Goal: Information Seeking & Learning: Learn about a topic

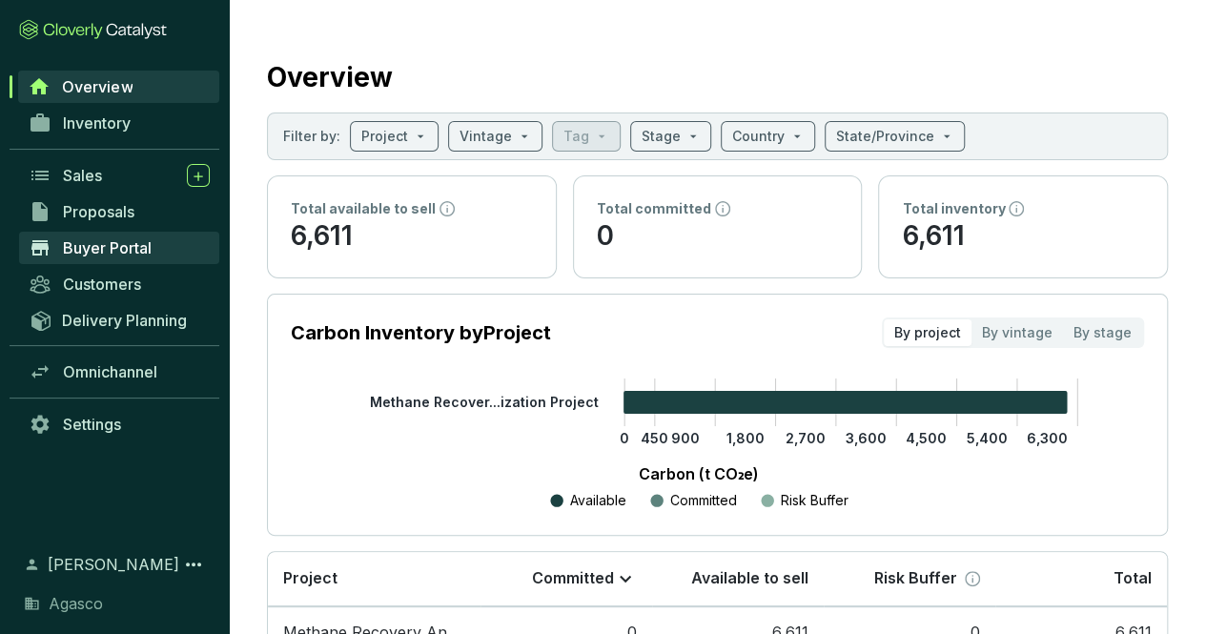
click at [147, 242] on span "Buyer Portal" at bounding box center [107, 247] width 89 height 19
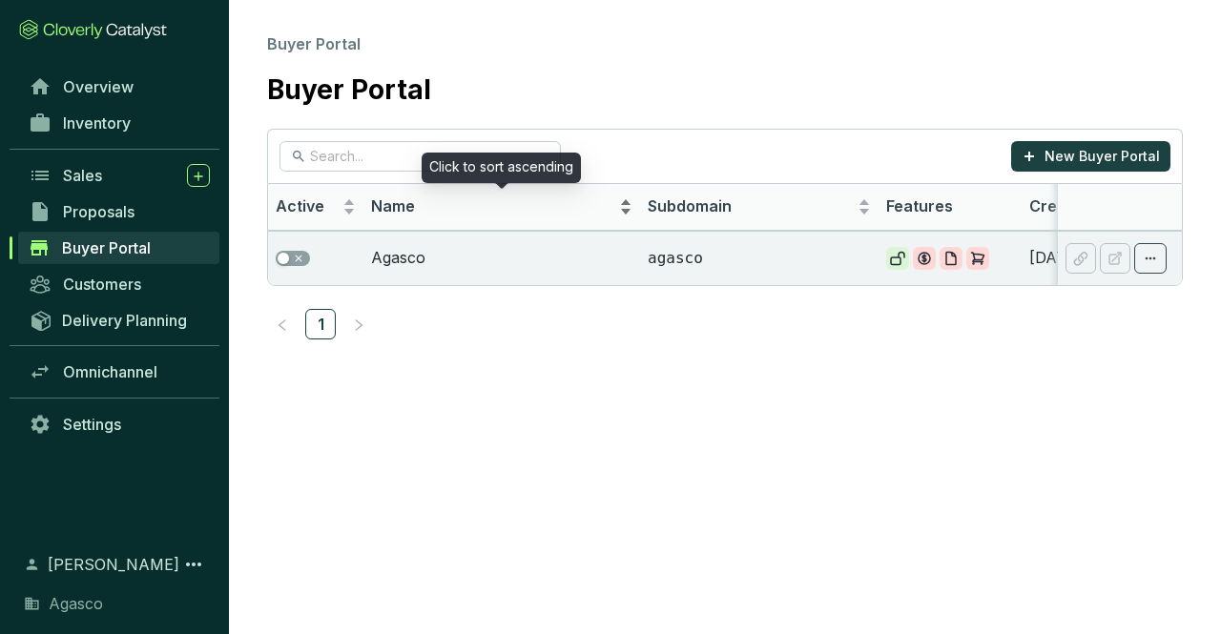
click at [586, 218] on div "Name" at bounding box center [501, 206] width 261 height 23
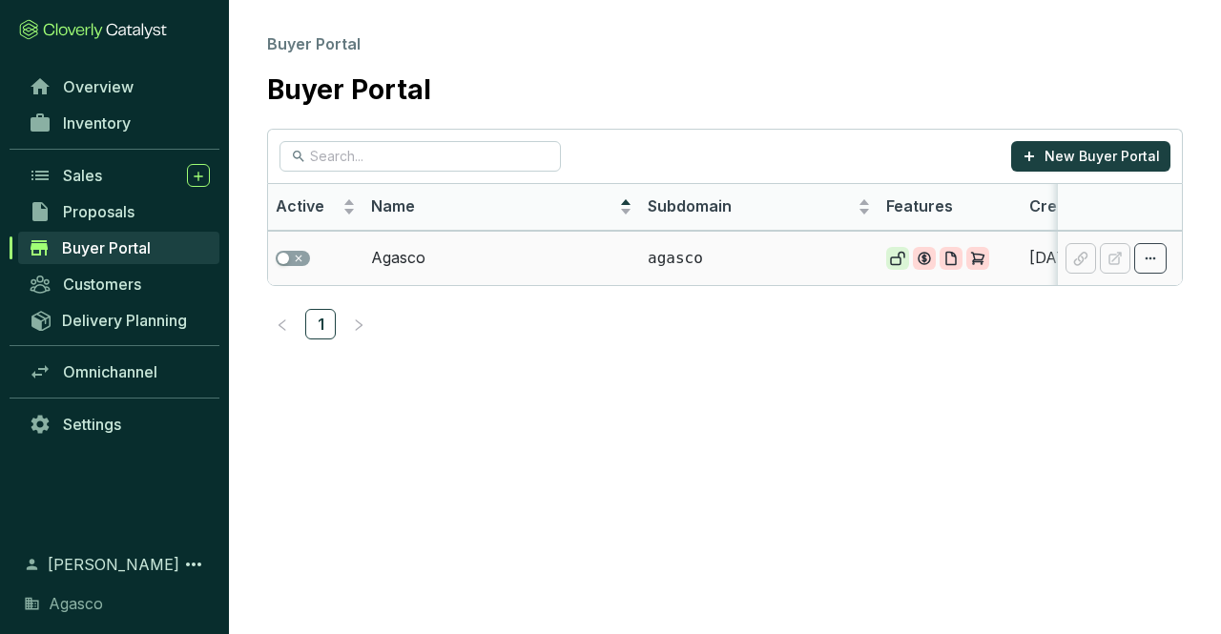
click at [519, 258] on td "Agasco" at bounding box center [501, 258] width 277 height 54
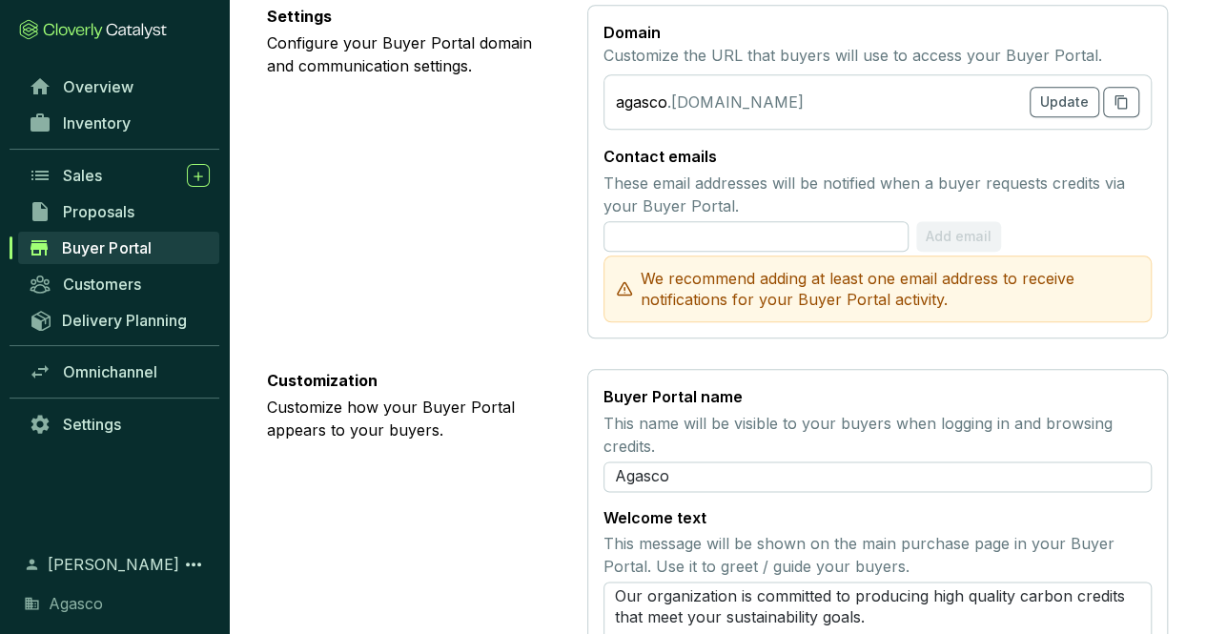
scroll to position [625, 0]
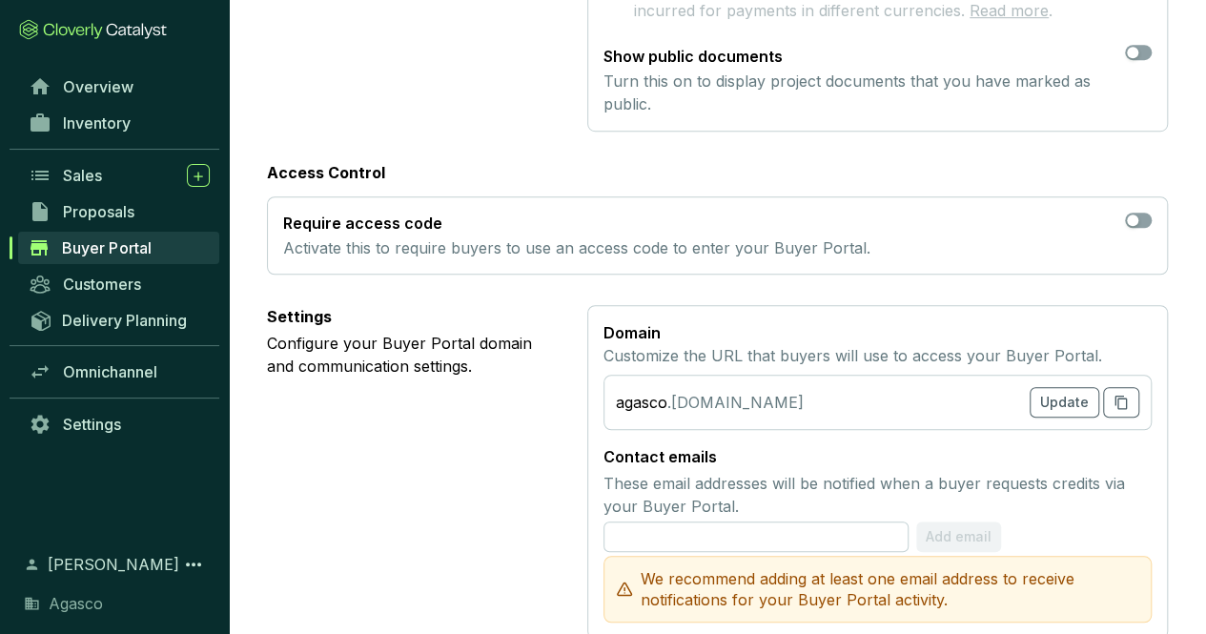
click at [332, 424] on div "Settings Configure your Buyer Portal domain and communication settings." at bounding box center [412, 472] width 290 height 334
click at [135, 286] on span "Customers" at bounding box center [102, 284] width 78 height 19
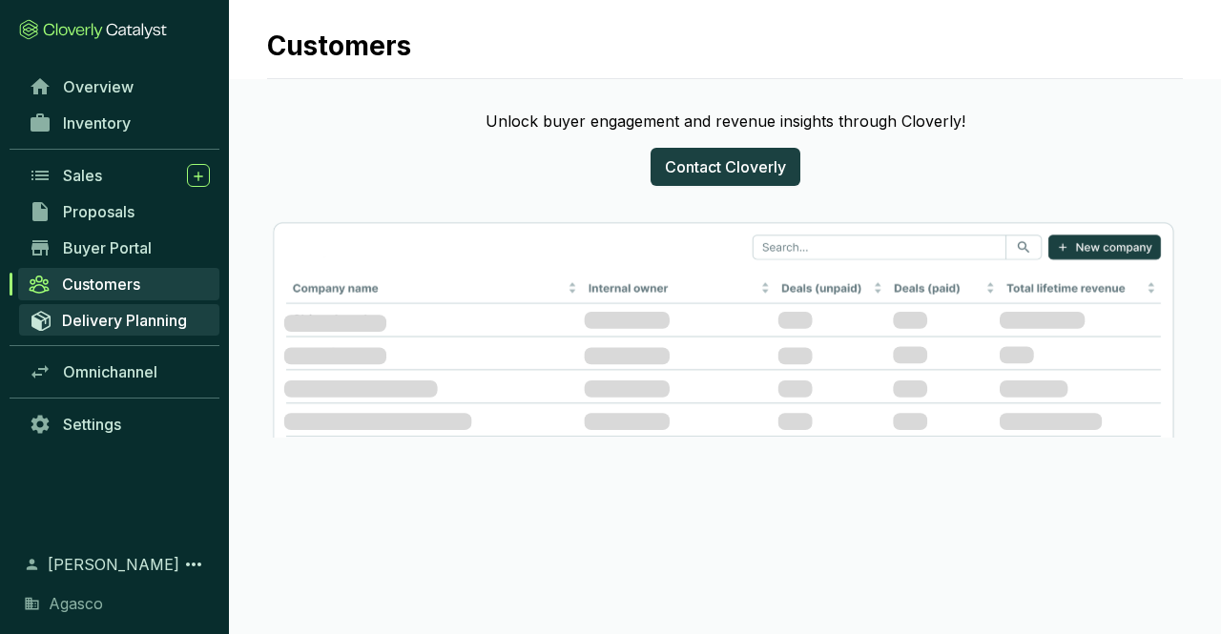
click at [118, 320] on span "Delivery Planning" at bounding box center [124, 320] width 125 height 19
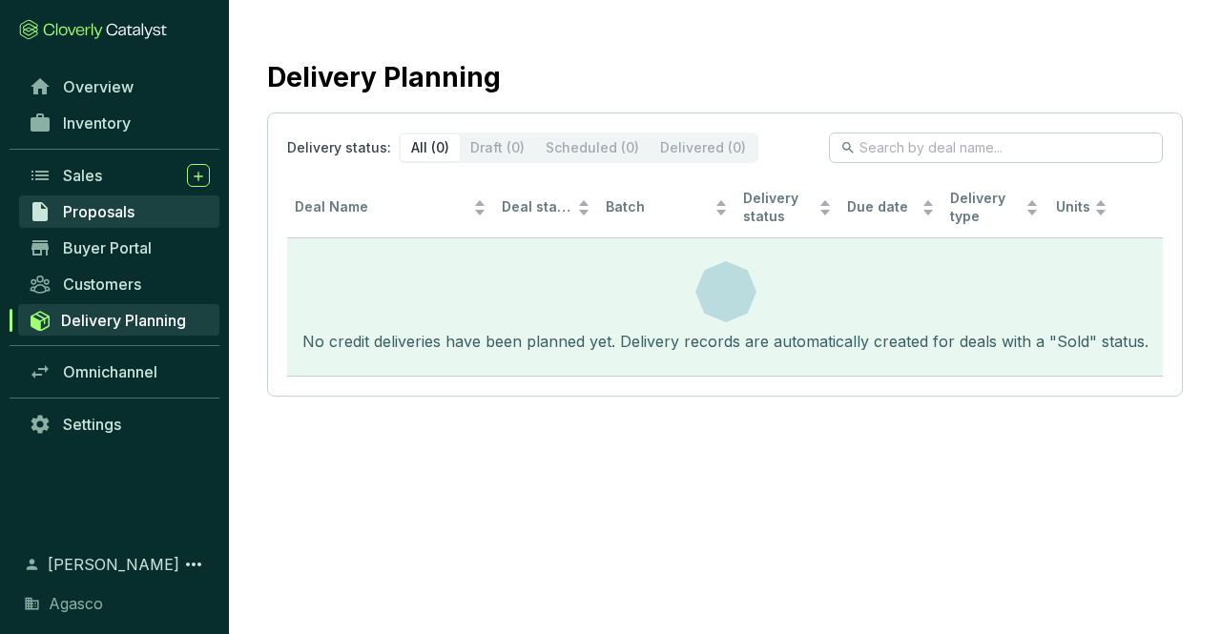
click at [116, 220] on span "Proposals" at bounding box center [99, 211] width 72 height 19
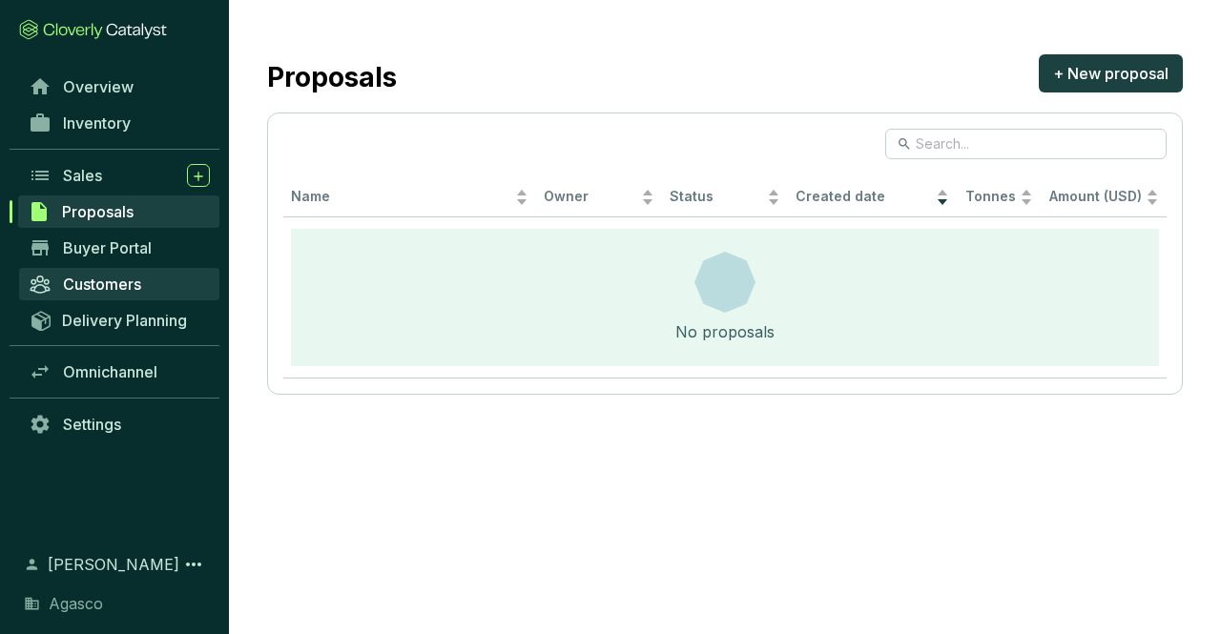
click at [141, 287] on span "Customers" at bounding box center [102, 284] width 78 height 19
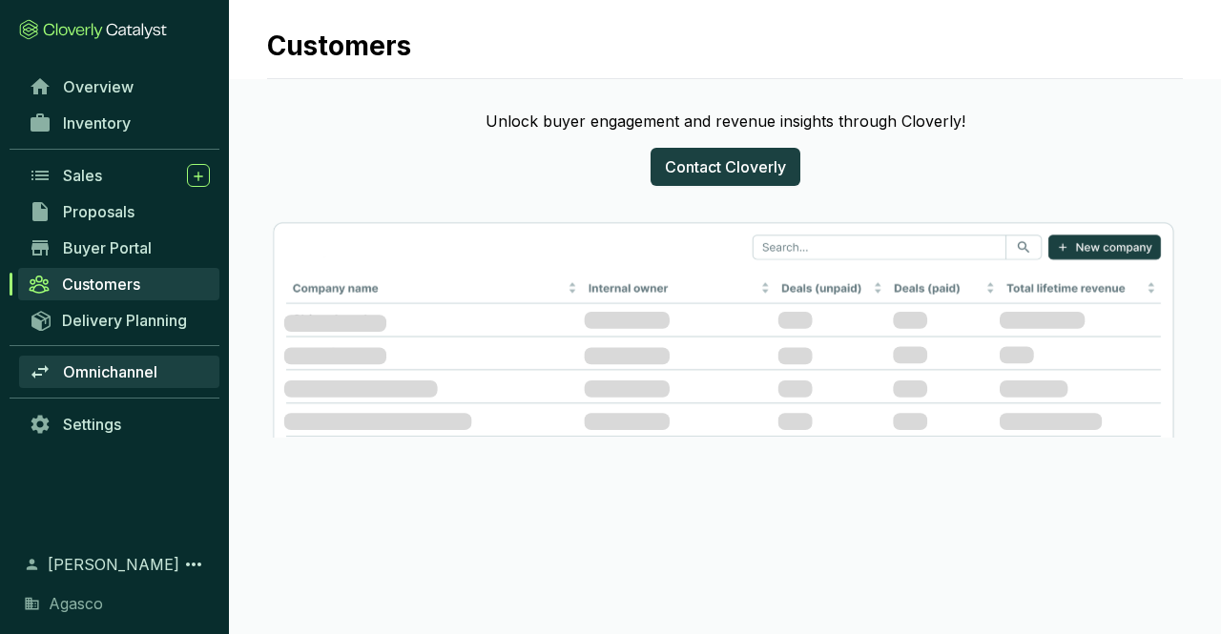
click at [108, 381] on link "Omnichannel" at bounding box center [119, 372] width 200 height 32
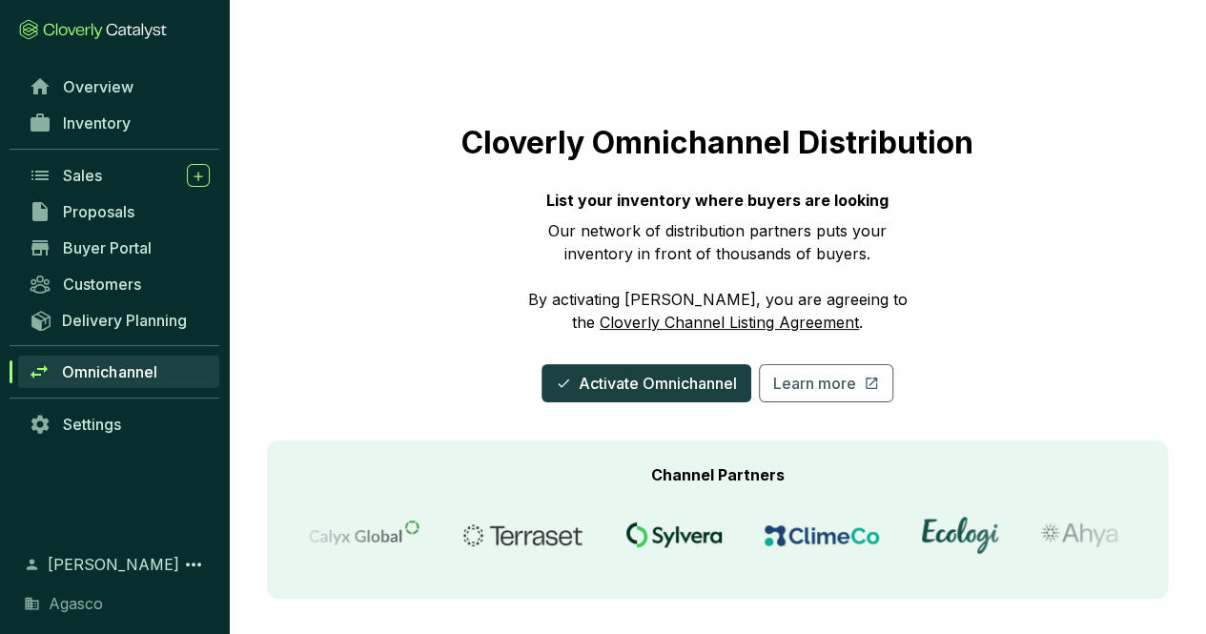
scroll to position [6, 0]
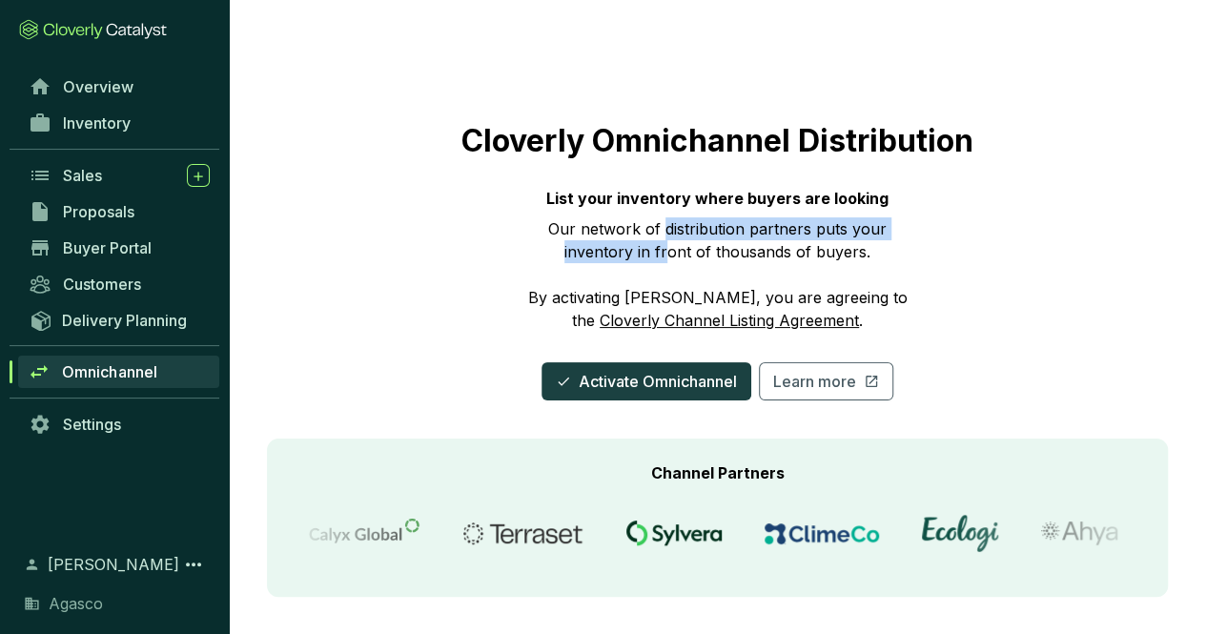
click at [666, 246] on div "Our network of distribution partners puts your inventory in front of thousands …" at bounding box center [717, 274] width 381 height 114
drag, startPoint x: 869, startPoint y: 209, endPoint x: 872, endPoint y: 233, distance: 24.0
click at [872, 233] on div "List your inventory where buyers are looking Our network of distribution partne…" at bounding box center [717, 259] width 381 height 145
click at [872, 233] on div "Our network of distribution partners puts your inventory in front of thousands …" at bounding box center [717, 274] width 381 height 114
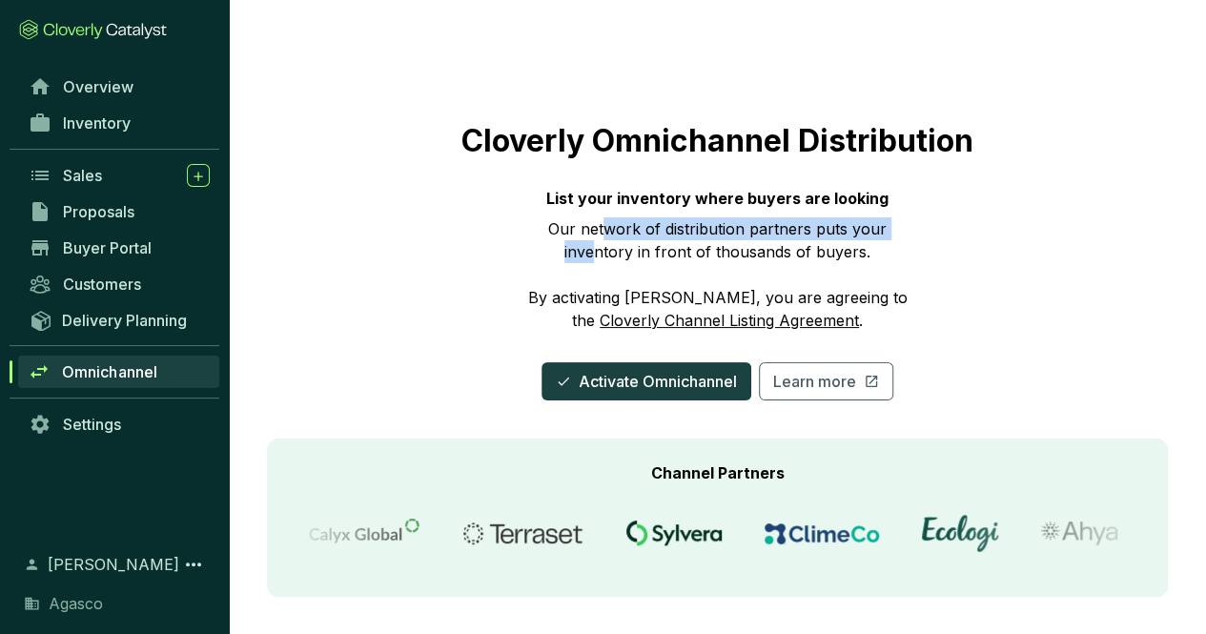
drag, startPoint x: 599, startPoint y: 244, endPoint x: 607, endPoint y: 222, distance: 23.2
click at [607, 222] on div "Our network of distribution partners puts your inventory in front of thousands …" at bounding box center [717, 274] width 381 height 114
click at [97, 88] on span "Overview" at bounding box center [98, 86] width 71 height 19
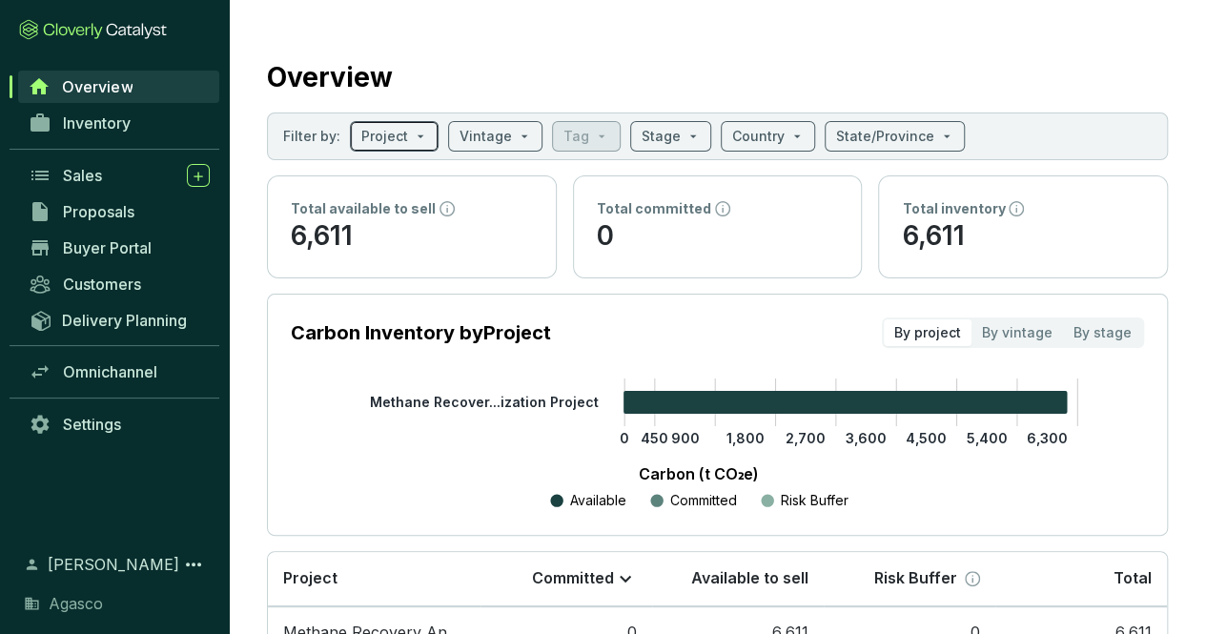
click at [404, 136] on span at bounding box center [394, 136] width 66 height 29
click at [285, 298] on section "Carbon Inventory by Project By project By vintage By stage 0 450 900 1,800 2,70…" at bounding box center [717, 415] width 901 height 242
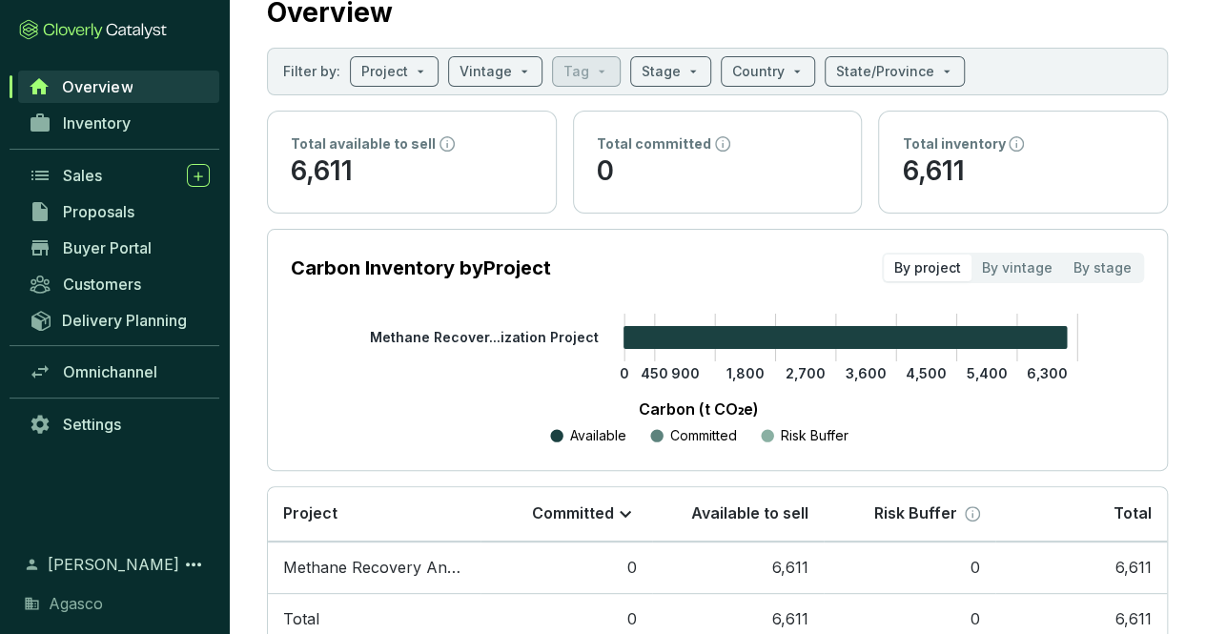
scroll to position [122, 0]
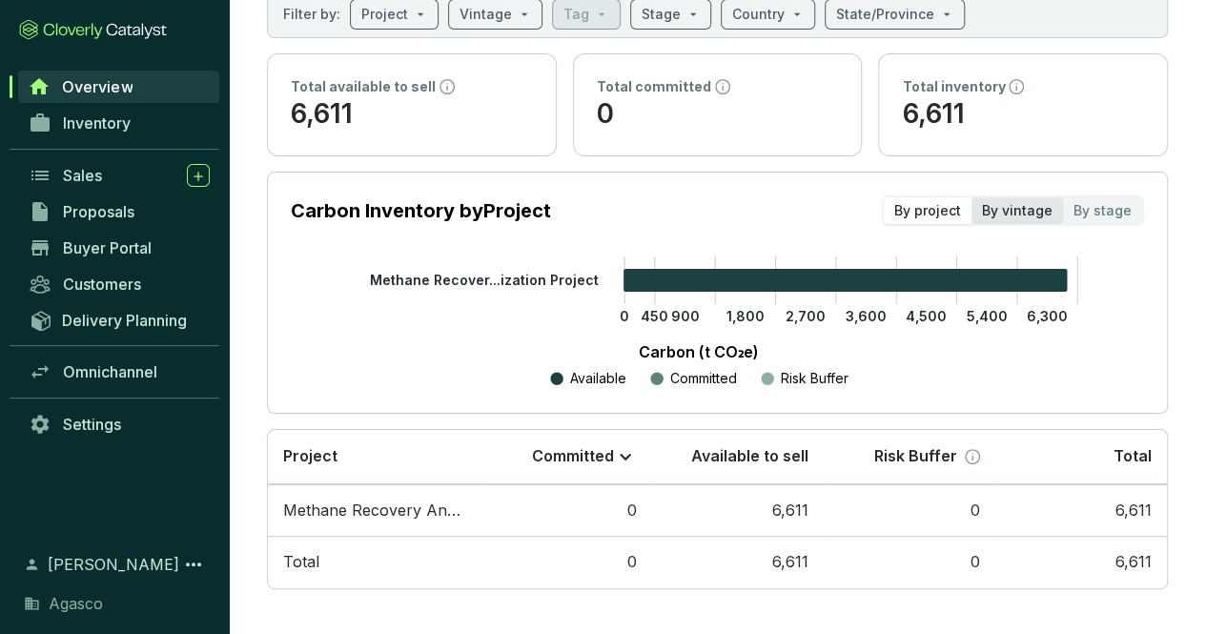
click at [1051, 215] on div "By vintage" at bounding box center [1018, 210] width 92 height 27
click at [972, 197] on input "By vintage" at bounding box center [972, 197] width 0 height 0
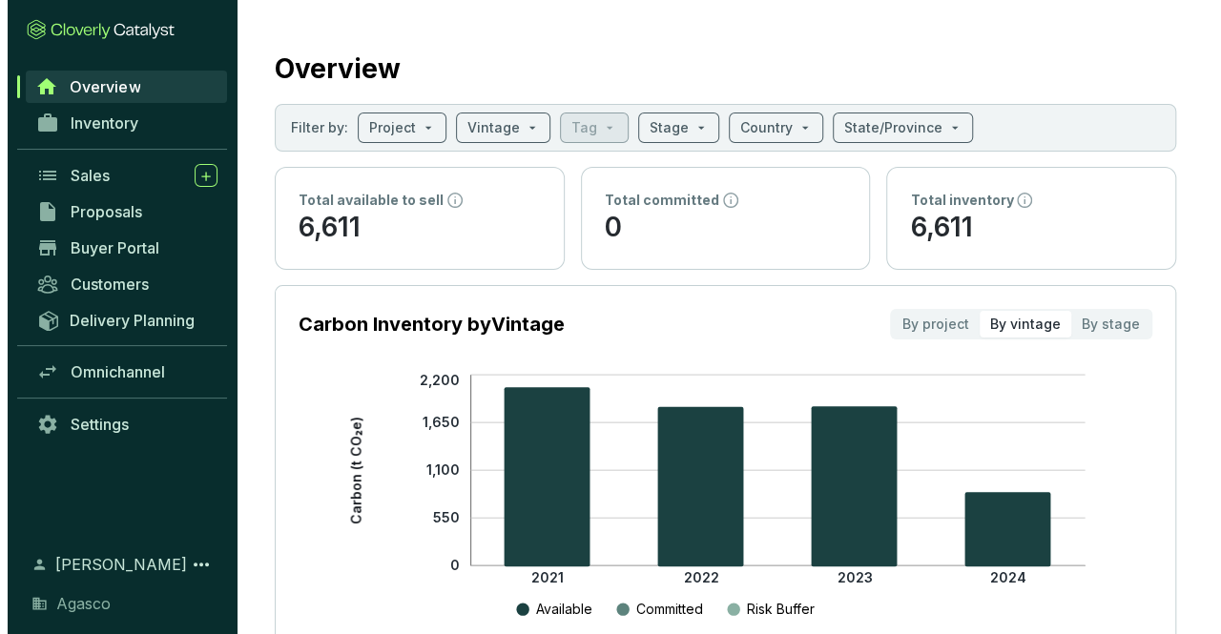
scroll to position [0, 0]
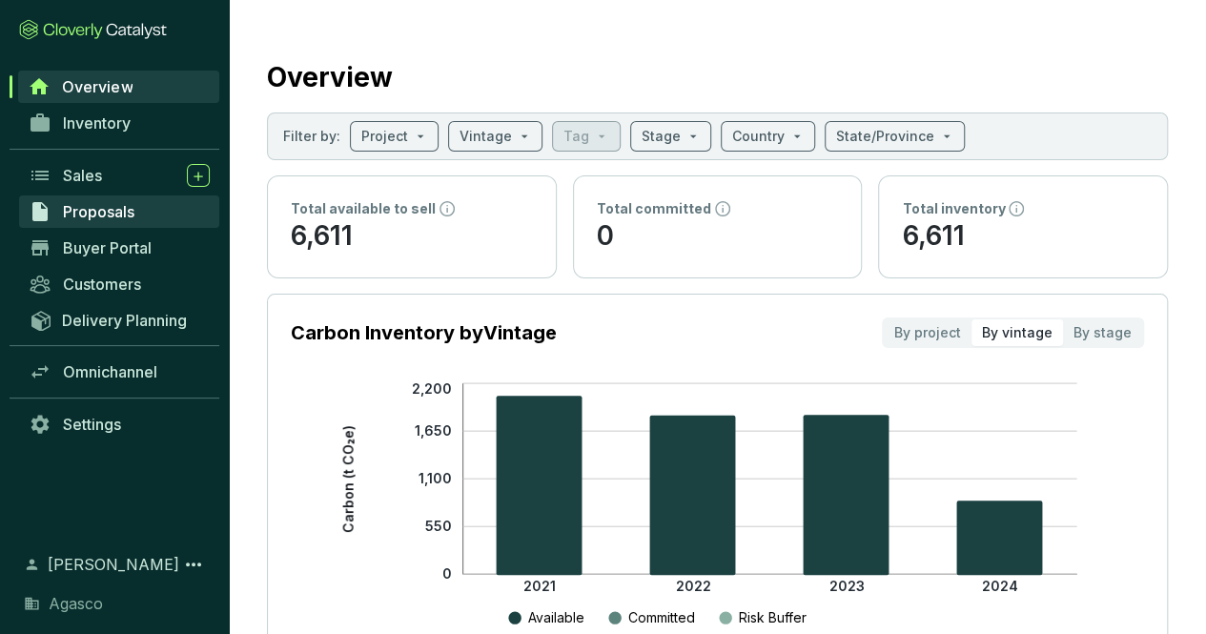
click at [106, 209] on span "Proposals" at bounding box center [99, 211] width 72 height 19
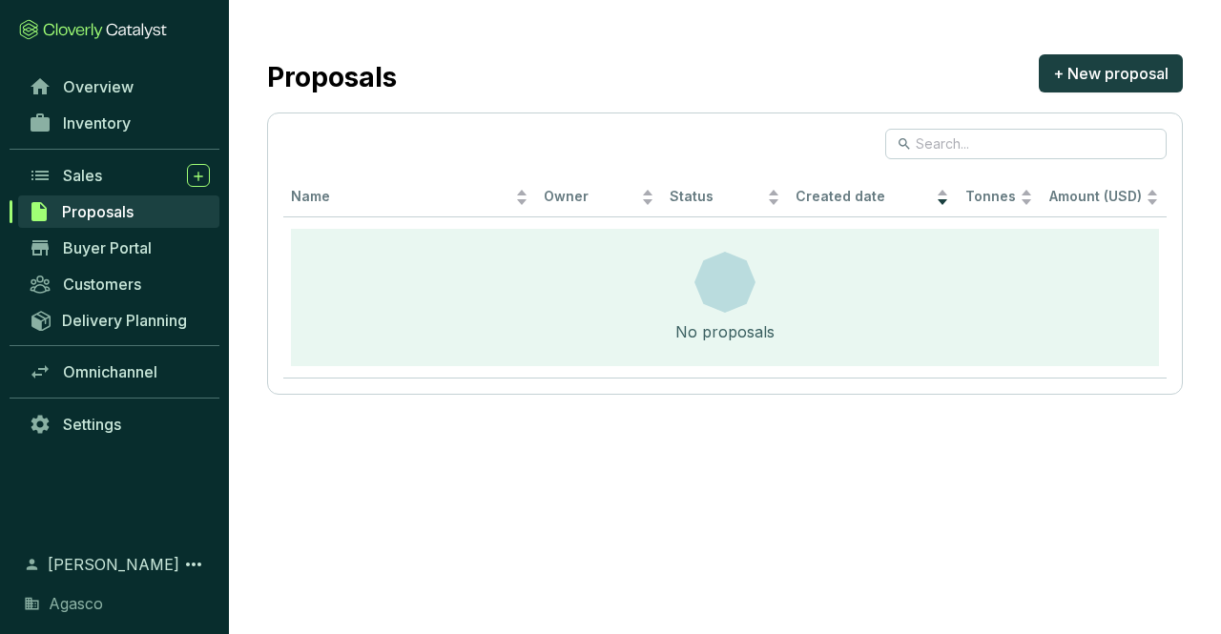
click at [109, 232] on link "Buyer Portal" at bounding box center [119, 248] width 200 height 32
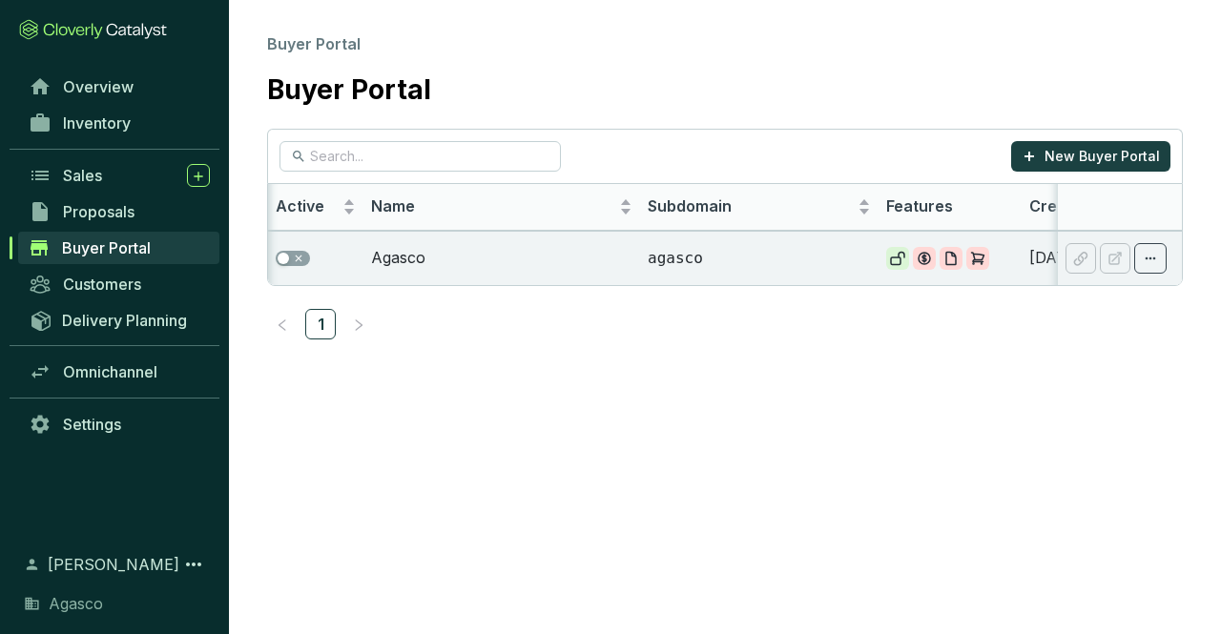
scroll to position [0, 154]
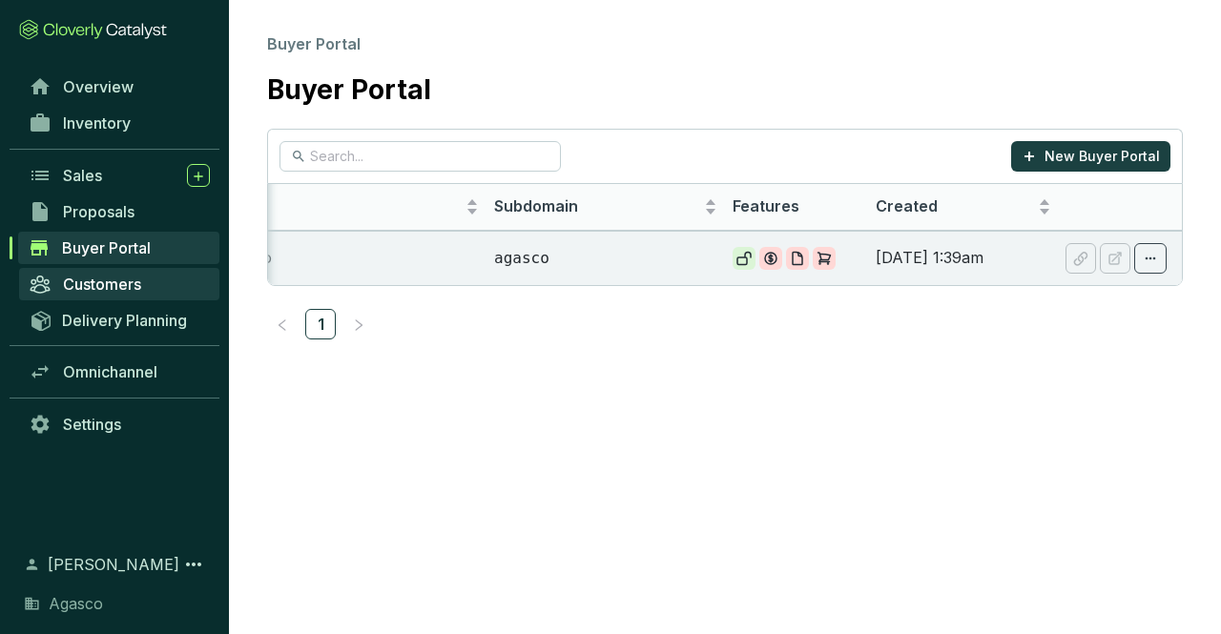
click at [116, 294] on link "Customers" at bounding box center [119, 284] width 200 height 32
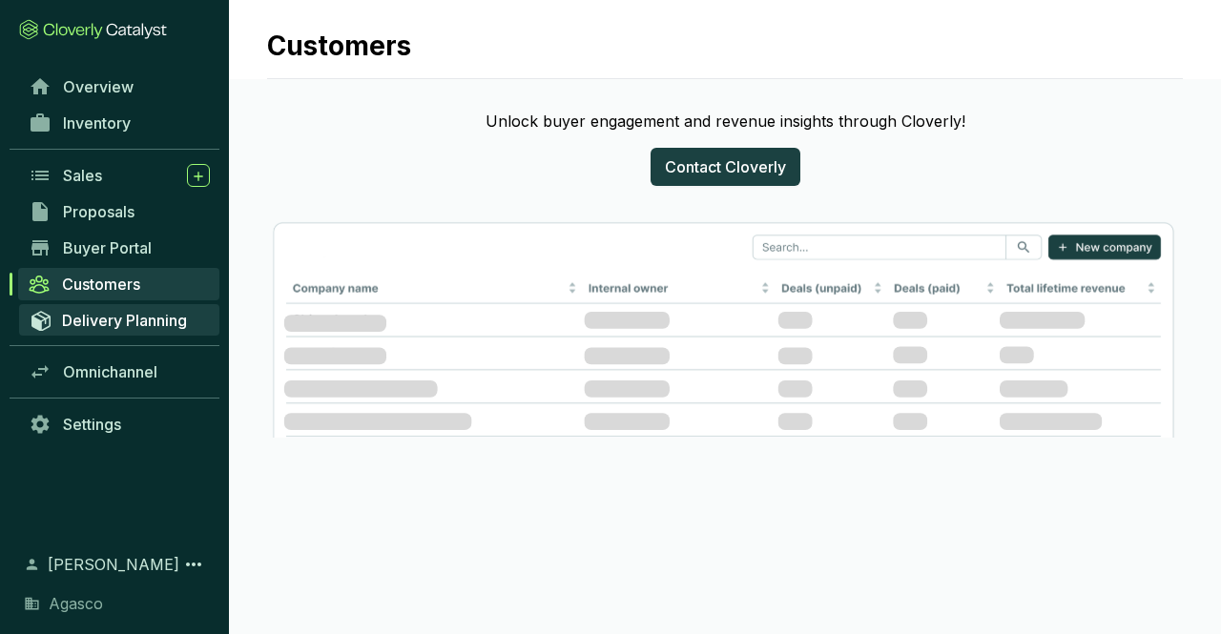
click at [147, 304] on link "Delivery Planning" at bounding box center [119, 319] width 200 height 31
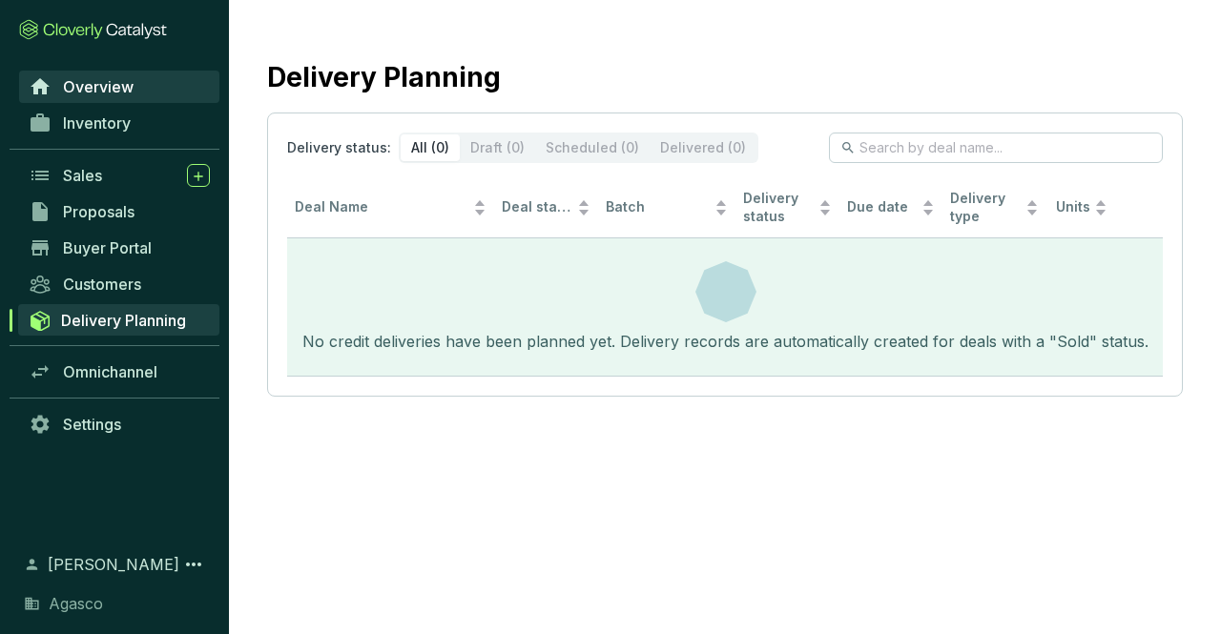
click at [96, 96] on link "Overview" at bounding box center [119, 87] width 200 height 32
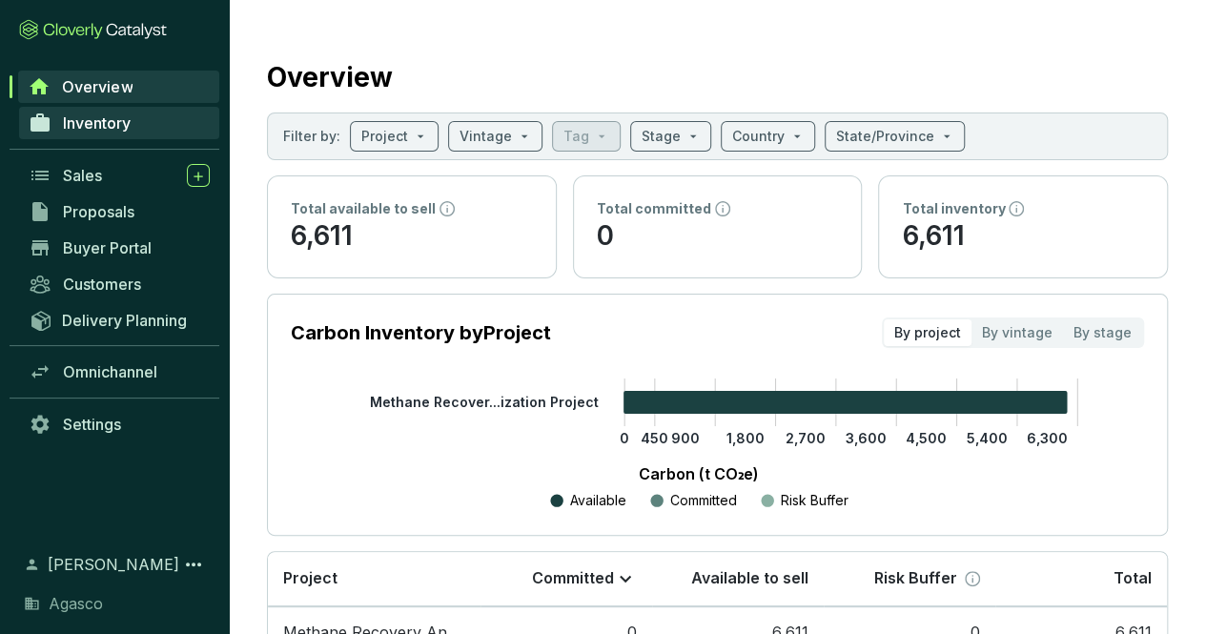
click at [88, 136] on link "Inventory" at bounding box center [119, 123] width 200 height 32
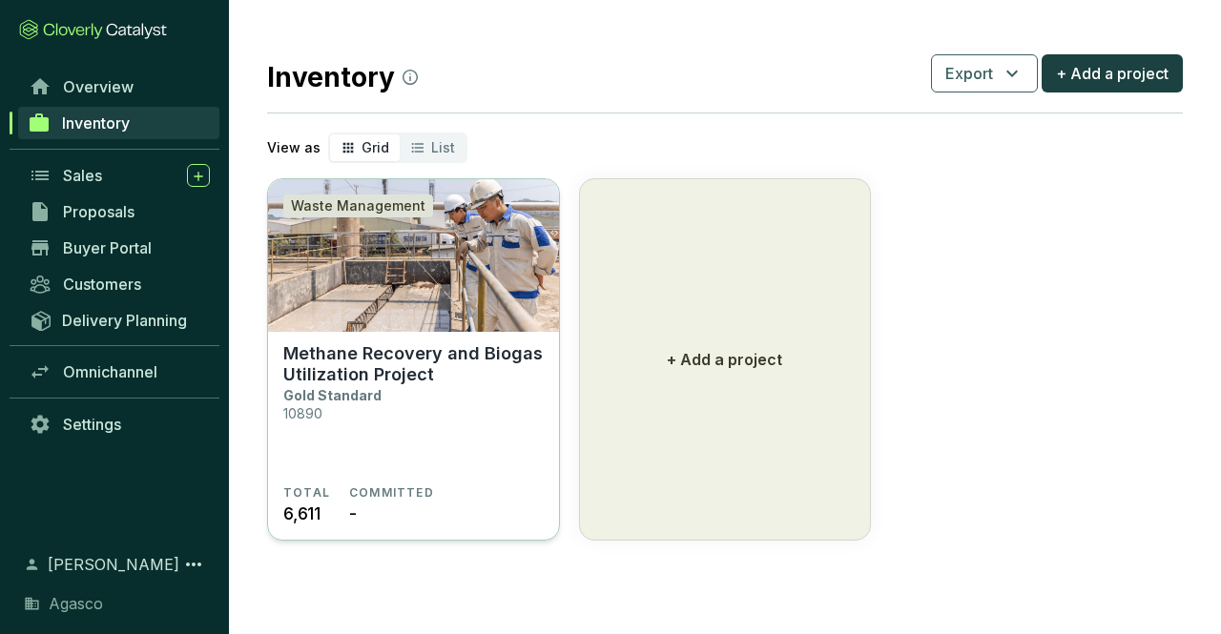
click at [384, 346] on p "Methane Recovery and Biogas Utilization Project" at bounding box center [413, 364] width 260 height 42
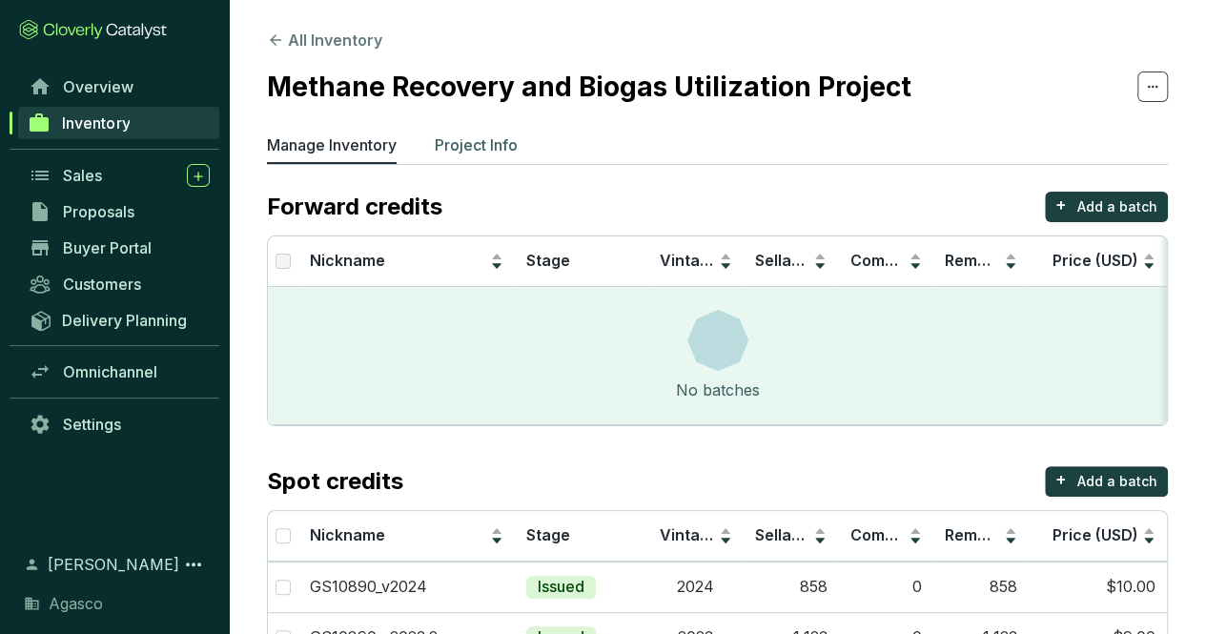
click at [484, 144] on p "Project Info" at bounding box center [476, 145] width 83 height 23
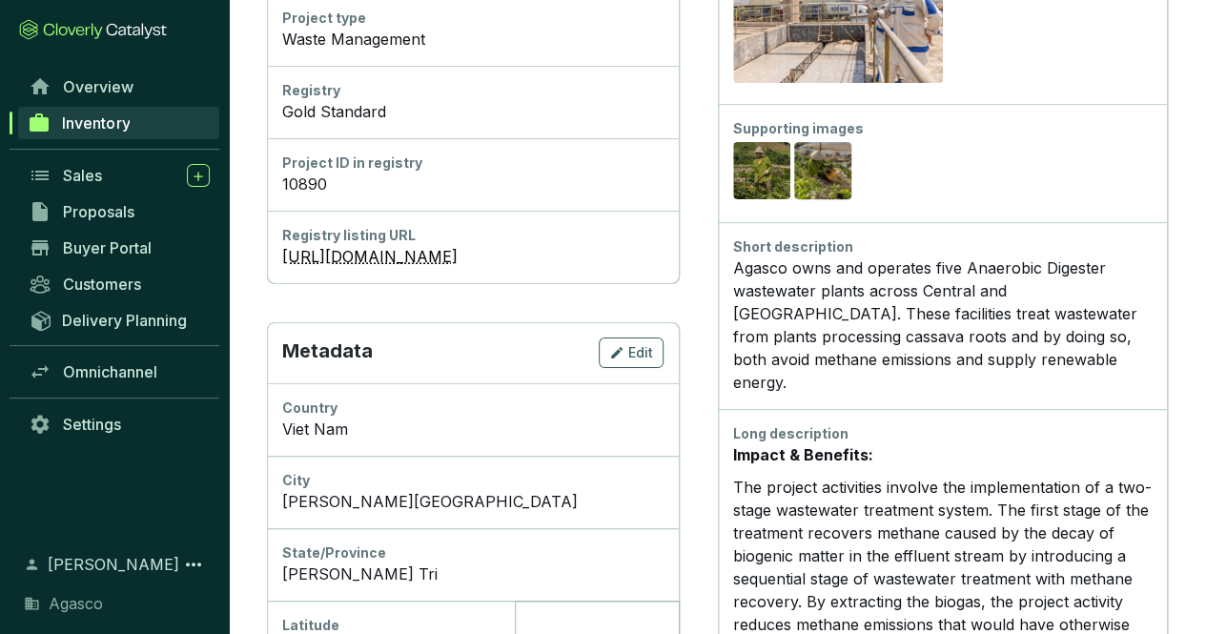
scroll to position [477, 0]
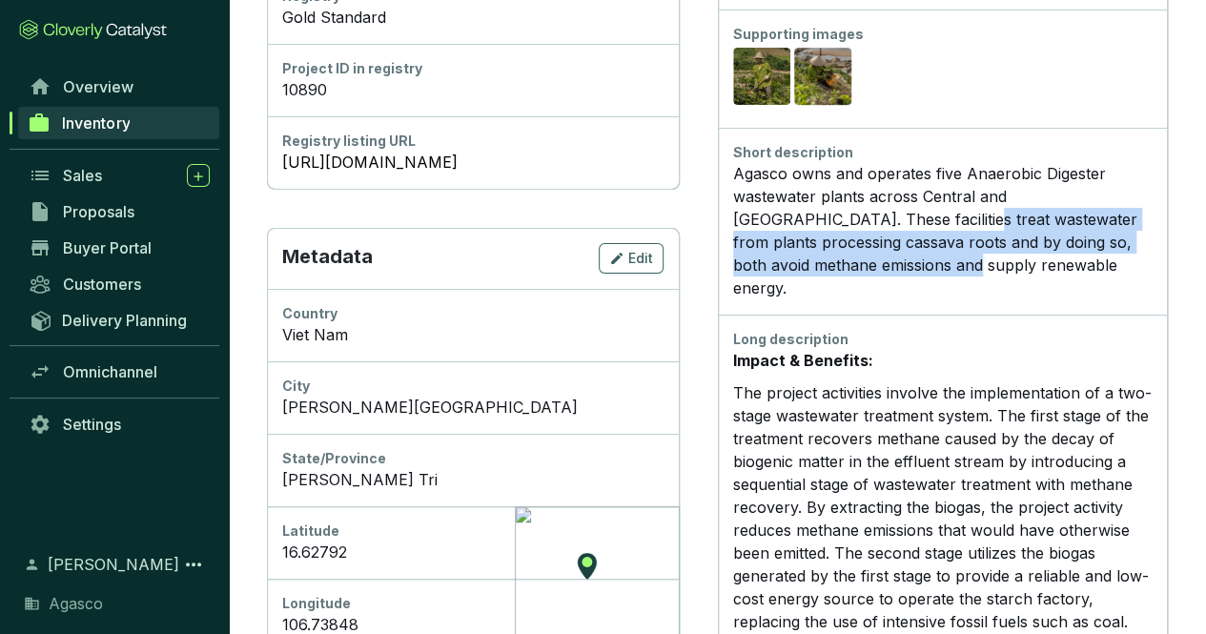
drag, startPoint x: 870, startPoint y: 249, endPoint x: 875, endPoint y: 274, distance: 25.4
click at [875, 274] on div "Agasco owns and operates five Anaerobic Digester wastewater plants across Centr…" at bounding box center [943, 230] width 420 height 137
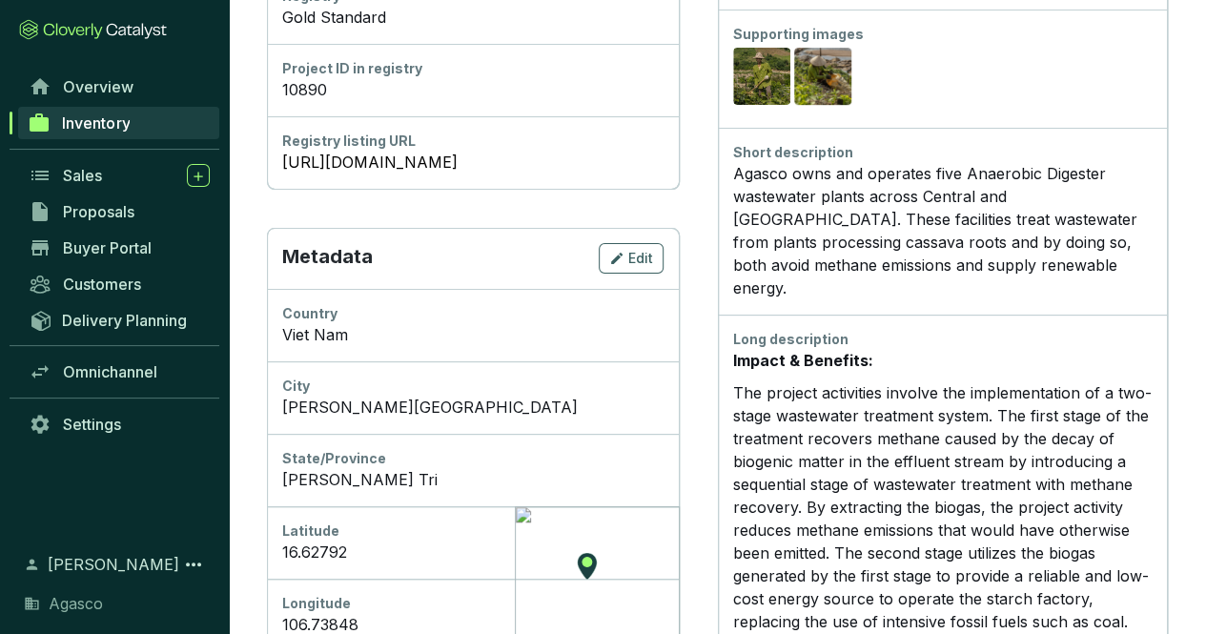
click at [952, 463] on p "The project activities involve the implementation of a two-stage wastewater tre…" at bounding box center [943, 507] width 420 height 252
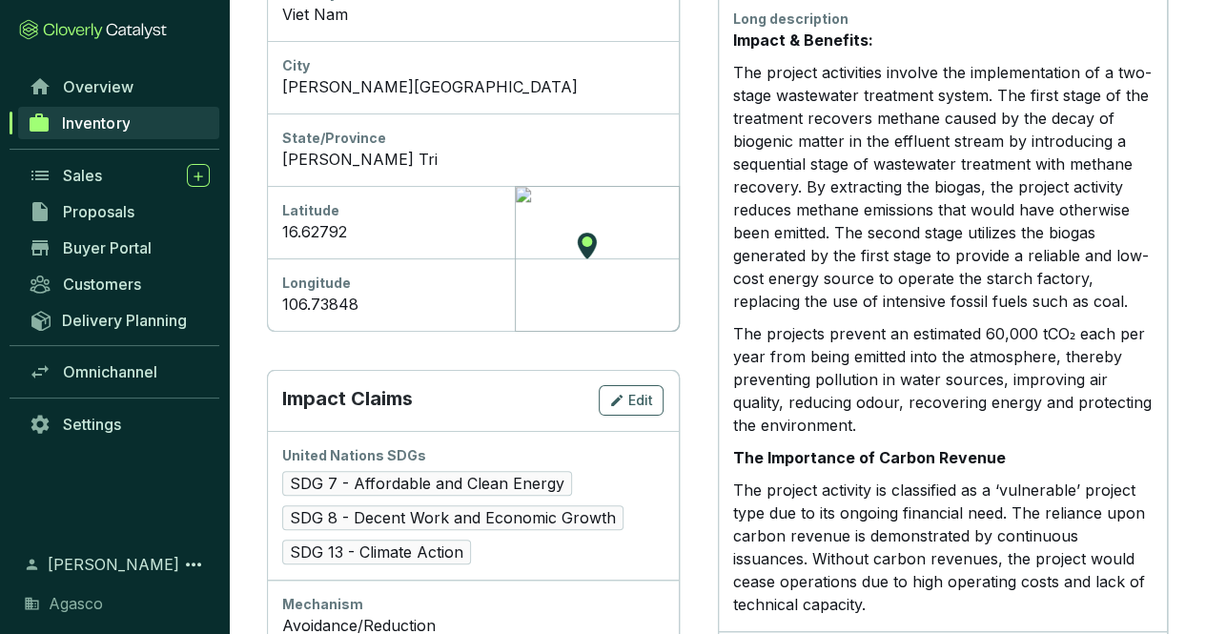
scroll to position [954, 0]
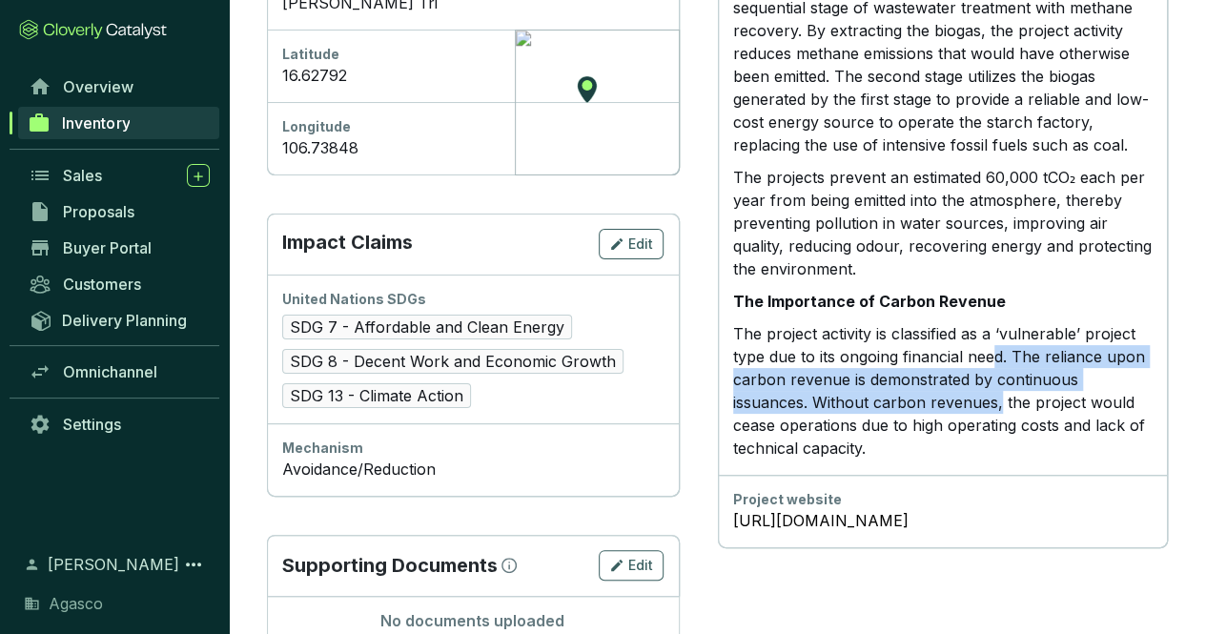
drag, startPoint x: 1001, startPoint y: 350, endPoint x: 1008, endPoint y: 403, distance: 53.8
click at [1008, 403] on p "The project activity is classified as a ‘vulnerable’ project type due to its on…" at bounding box center [943, 390] width 420 height 137
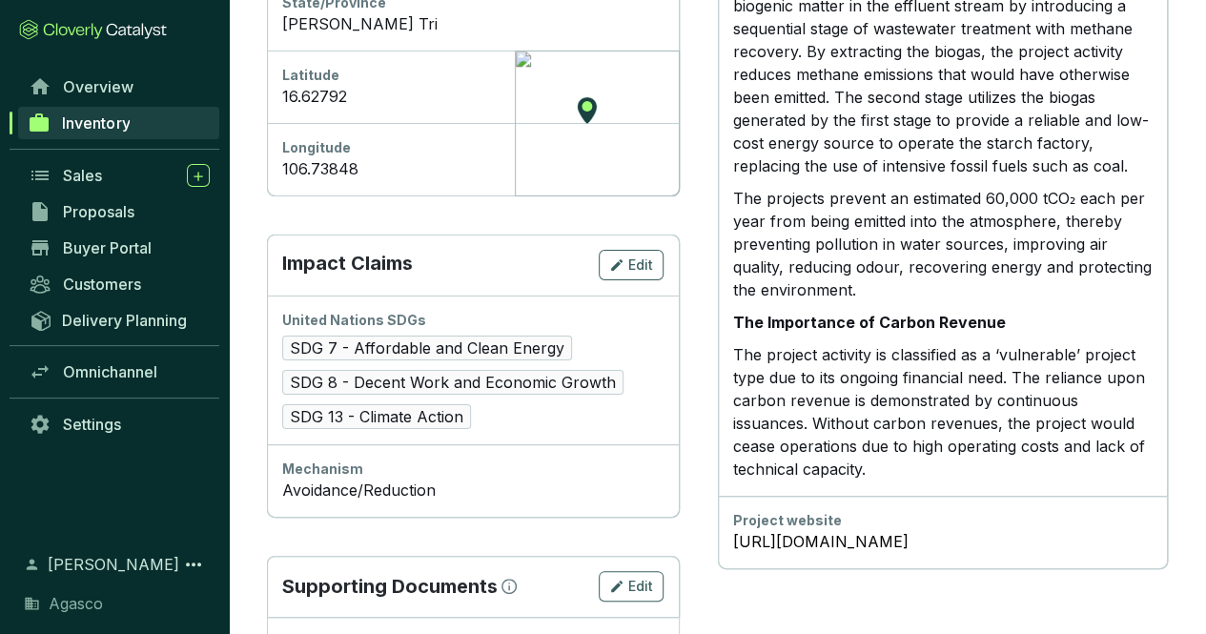
scroll to position [428, 0]
